Goal: Navigation & Orientation: Find specific page/section

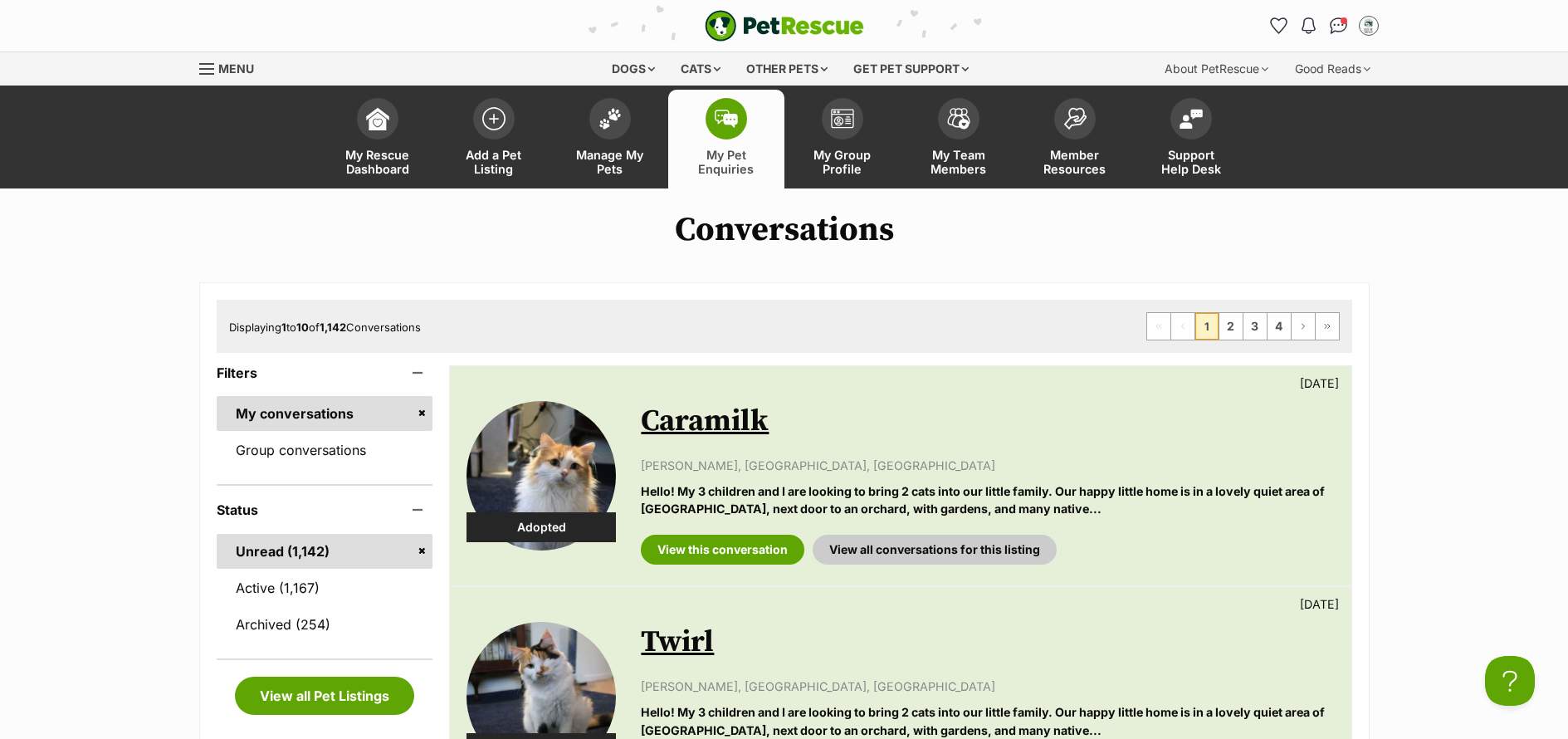
click at [297, 590] on link "Active (1,167)" at bounding box center [325, 587] width 217 height 35
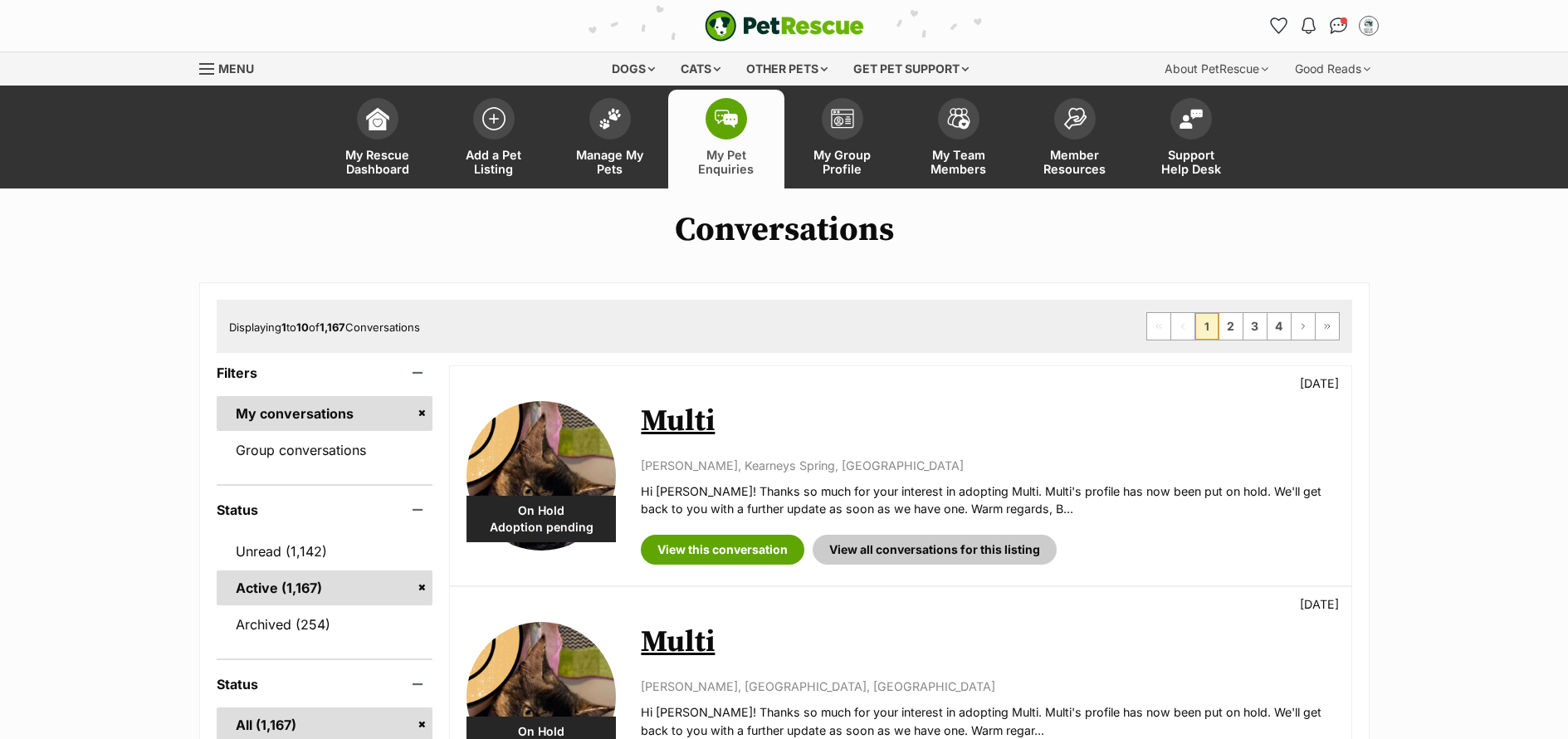
click at [273, 554] on link "Unread (1,142)" at bounding box center [325, 551] width 217 height 35
